Goal: Check status: Check status

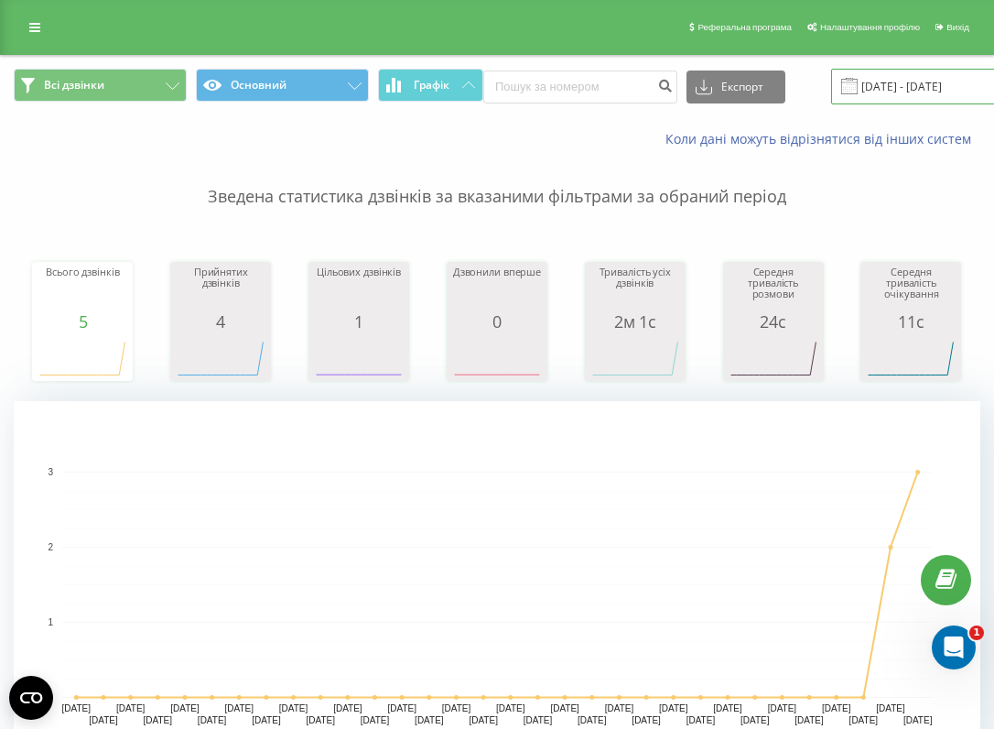
click at [902, 77] on input "[DATE] - [DATE]" at bounding box center [942, 87] width 222 height 36
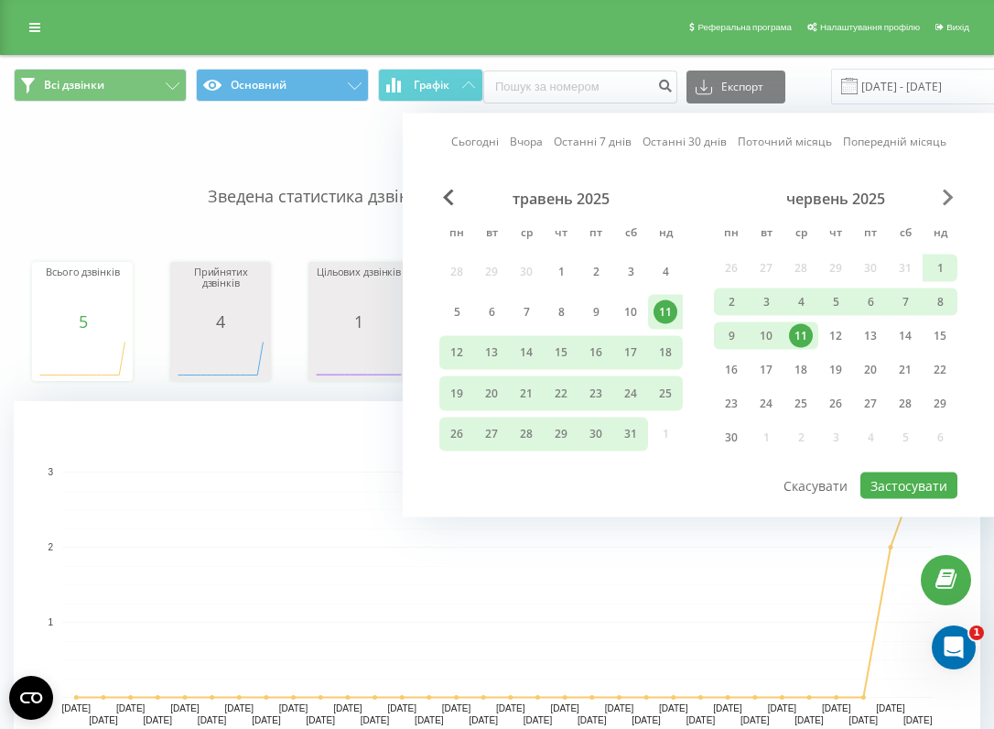
click at [951, 196] on span "Next Month" at bounding box center [948, 197] width 11 height 16
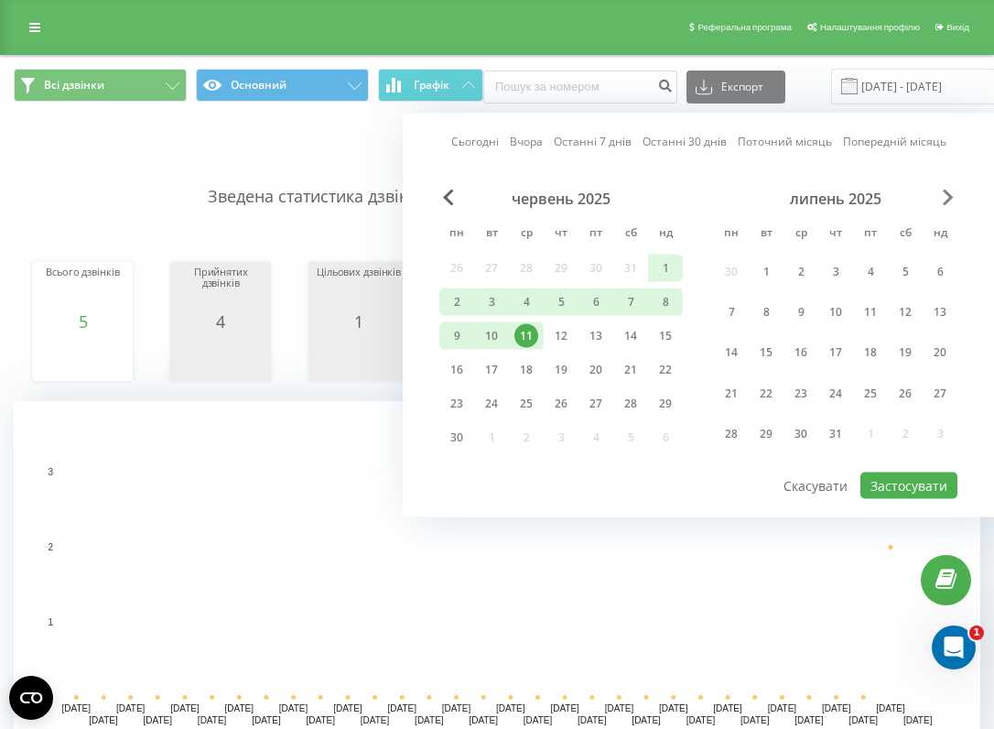
click at [951, 196] on span "Next Month" at bounding box center [948, 197] width 11 height 16
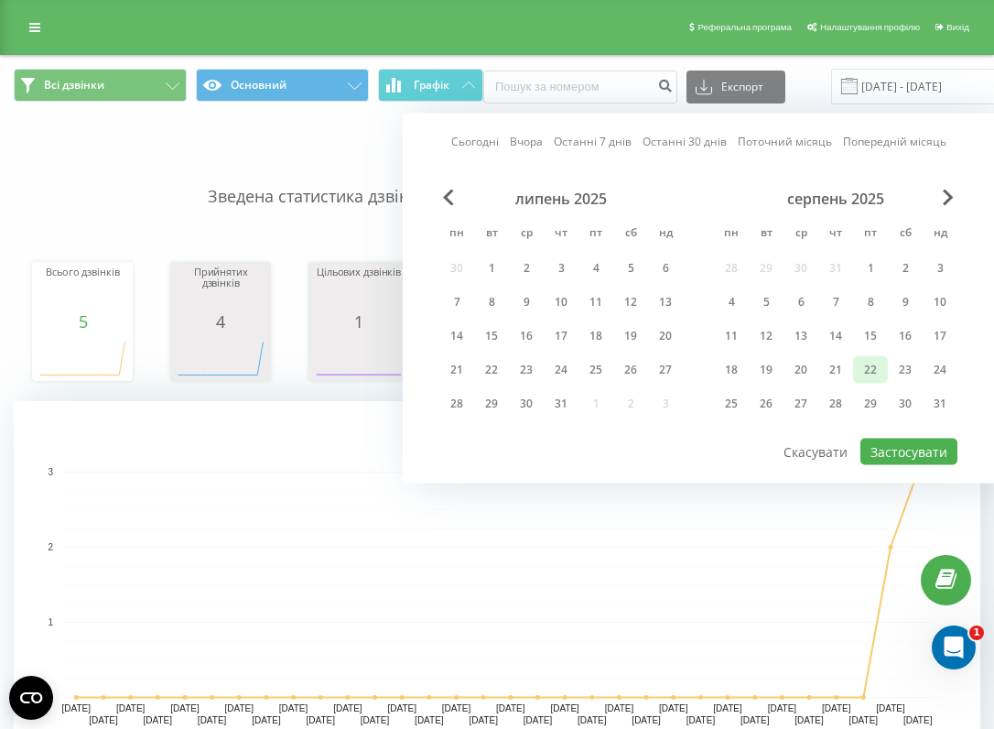
click at [876, 373] on div "22" at bounding box center [871, 370] width 24 height 24
click at [908, 456] on button "Застосувати" at bounding box center [908, 451] width 97 height 27
type input "22.08.2025 - 22.08.2025"
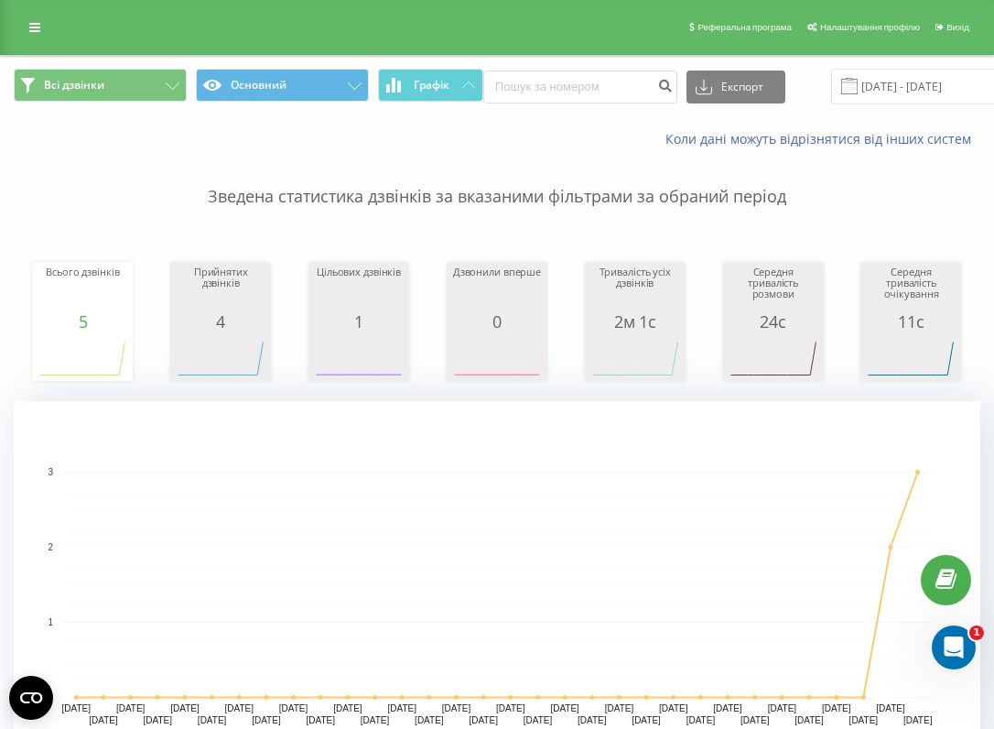
click at [245, 42] on div "Реферальна програма Налаштування профілю Вихід" at bounding box center [497, 27] width 994 height 55
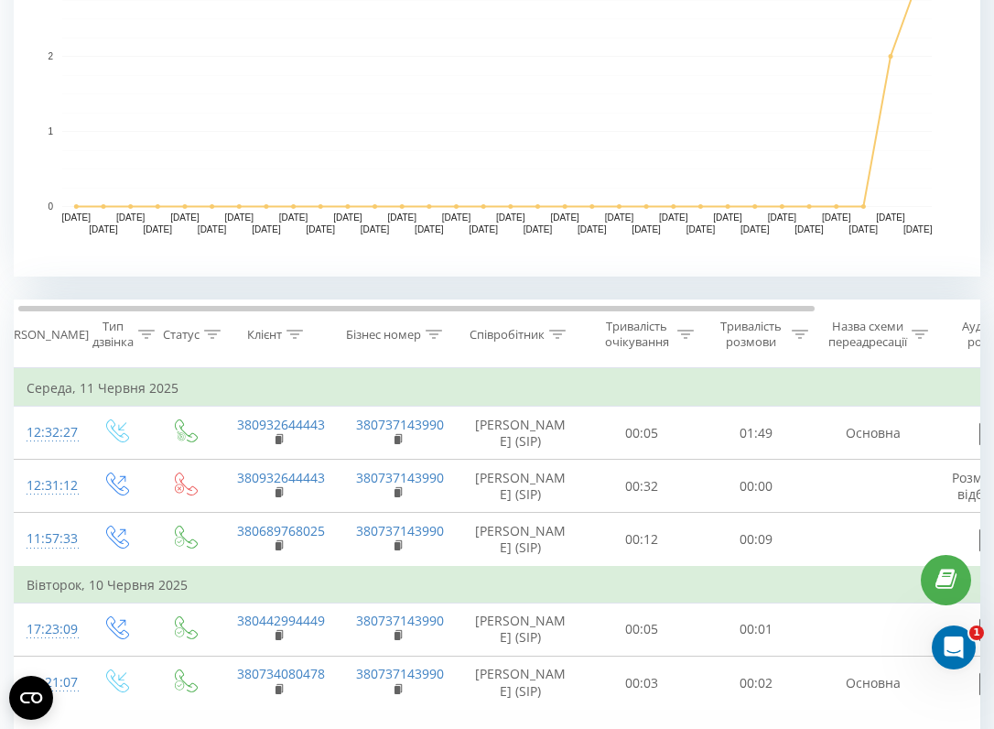
scroll to position [490, 0]
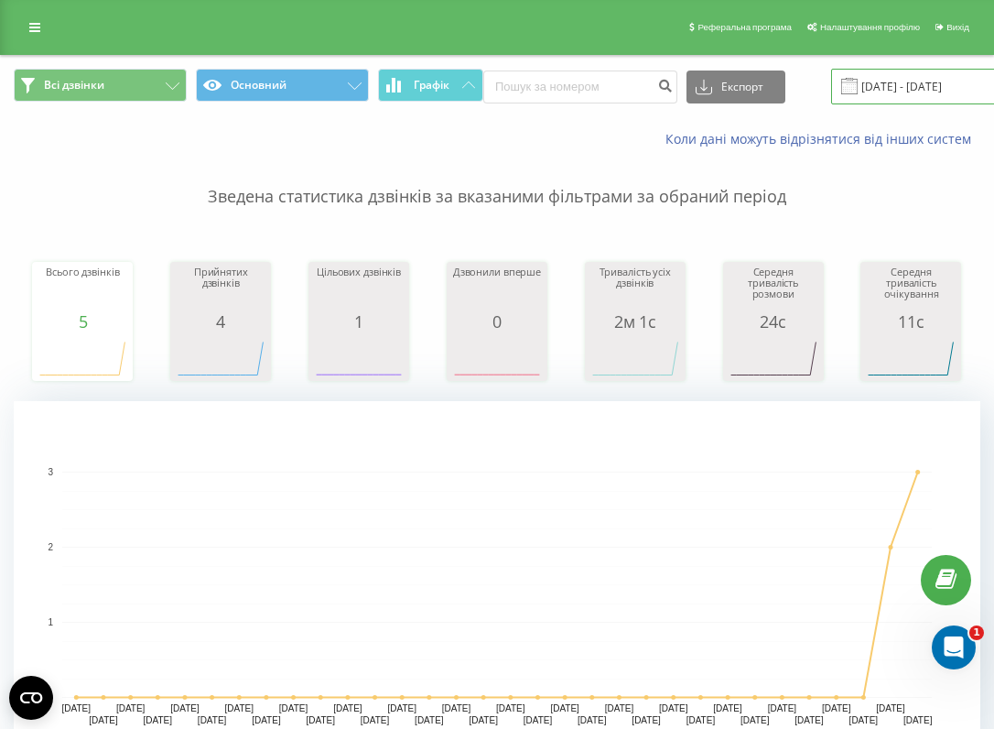
click at [863, 80] on input "[DATE] - [DATE]" at bounding box center [942, 87] width 222 height 36
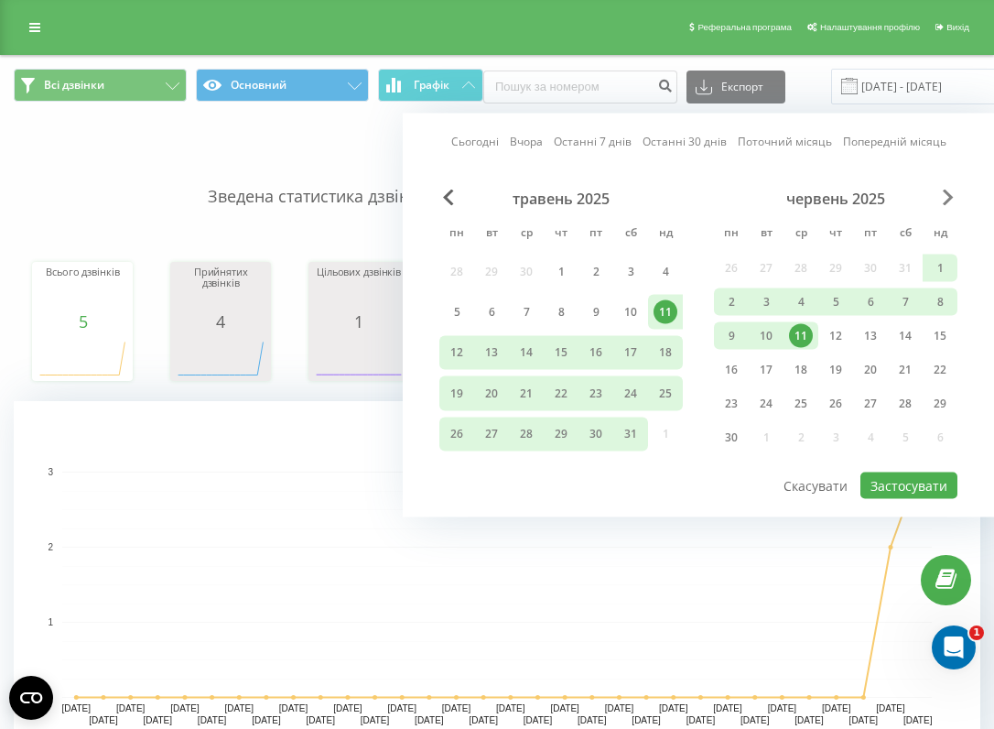
click at [943, 200] on span "Next Month" at bounding box center [948, 197] width 11 height 16
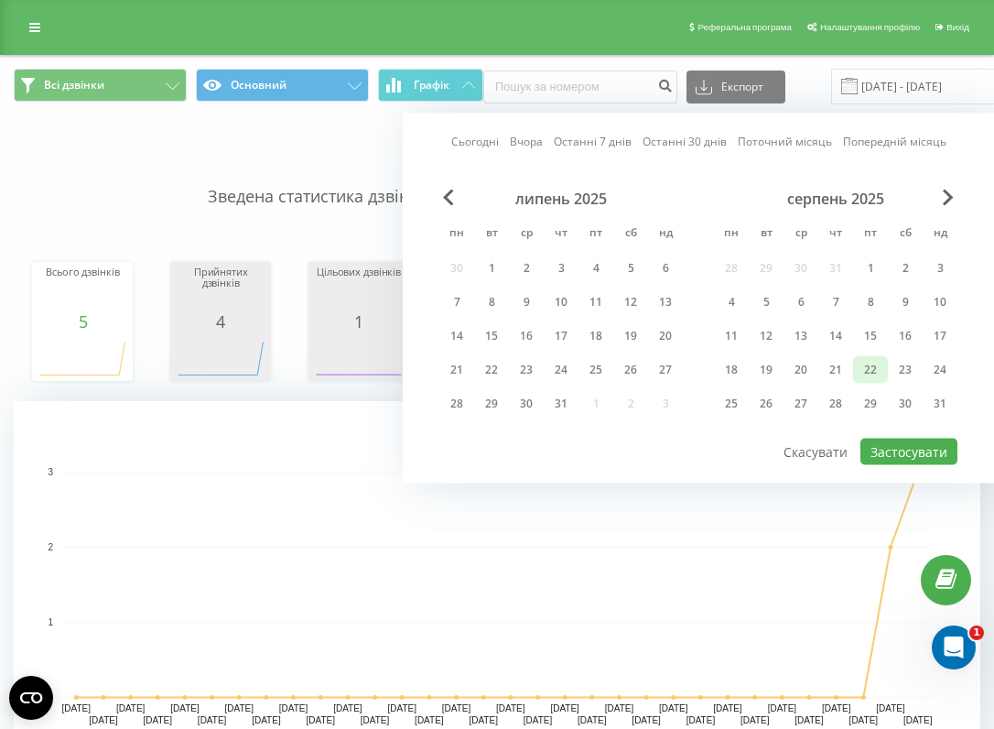
click at [868, 365] on div "22" at bounding box center [871, 370] width 24 height 24
click at [889, 449] on button "Застосувати" at bounding box center [908, 451] width 97 height 27
type input "22.08.2025 - 22.08.2025"
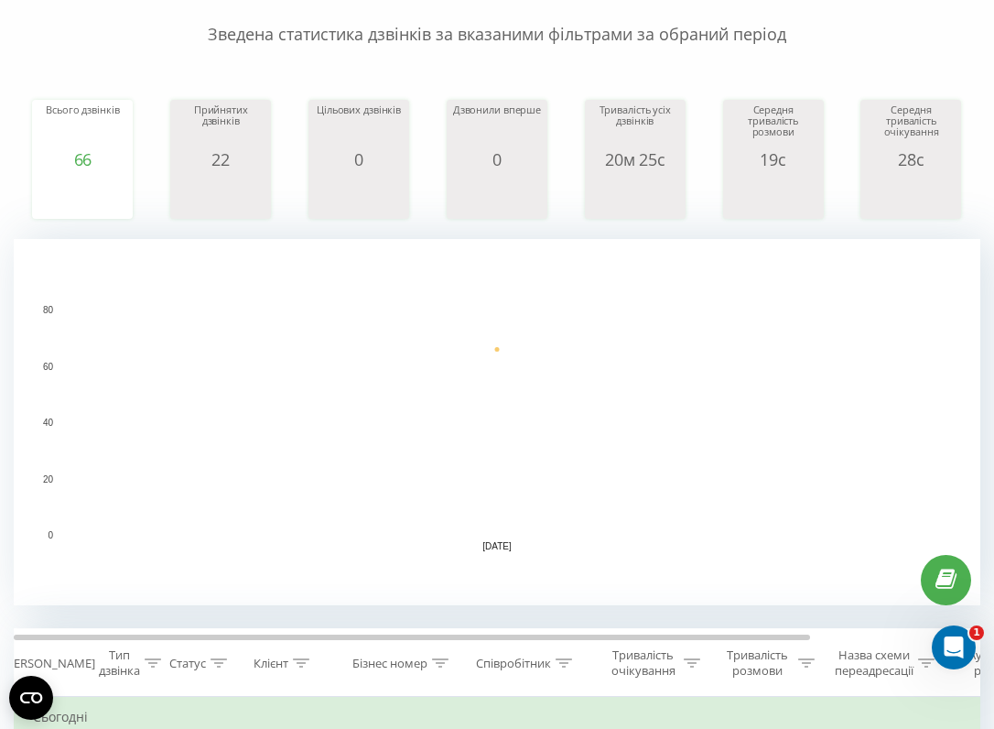
scroll to position [204, 0]
